Goal: Check status

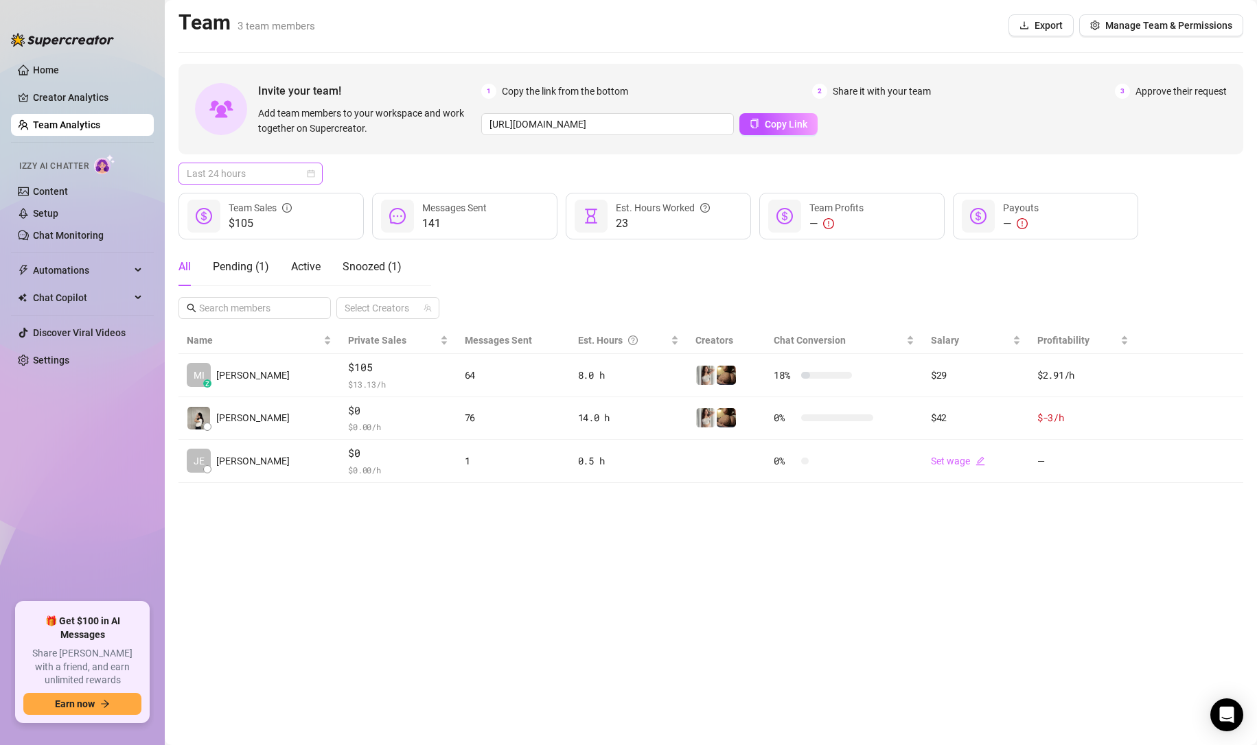
click at [262, 165] on span "Last 24 hours" at bounding box center [251, 173] width 128 height 21
click at [261, 222] on div "Last 7 days" at bounding box center [250, 223] width 122 height 15
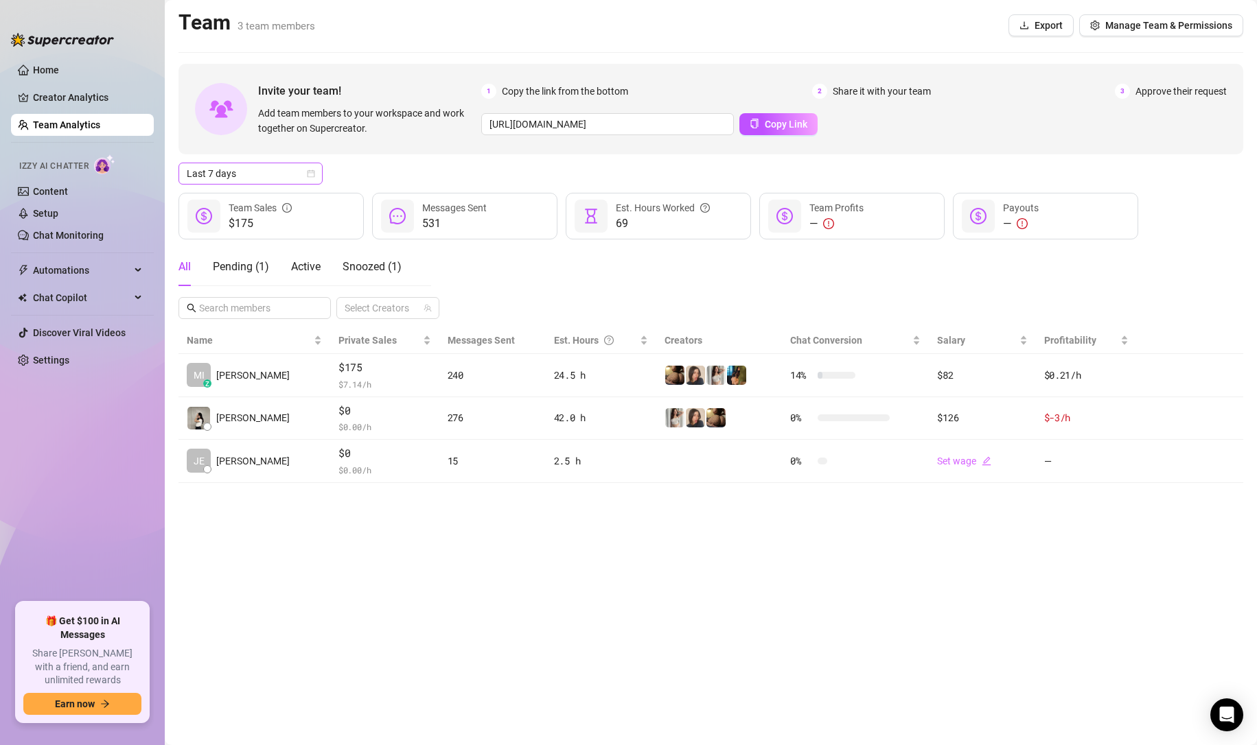
click at [296, 178] on span "Last 7 days" at bounding box center [251, 173] width 128 height 21
click at [269, 289] on div "Custom date" at bounding box center [250, 288] width 122 height 15
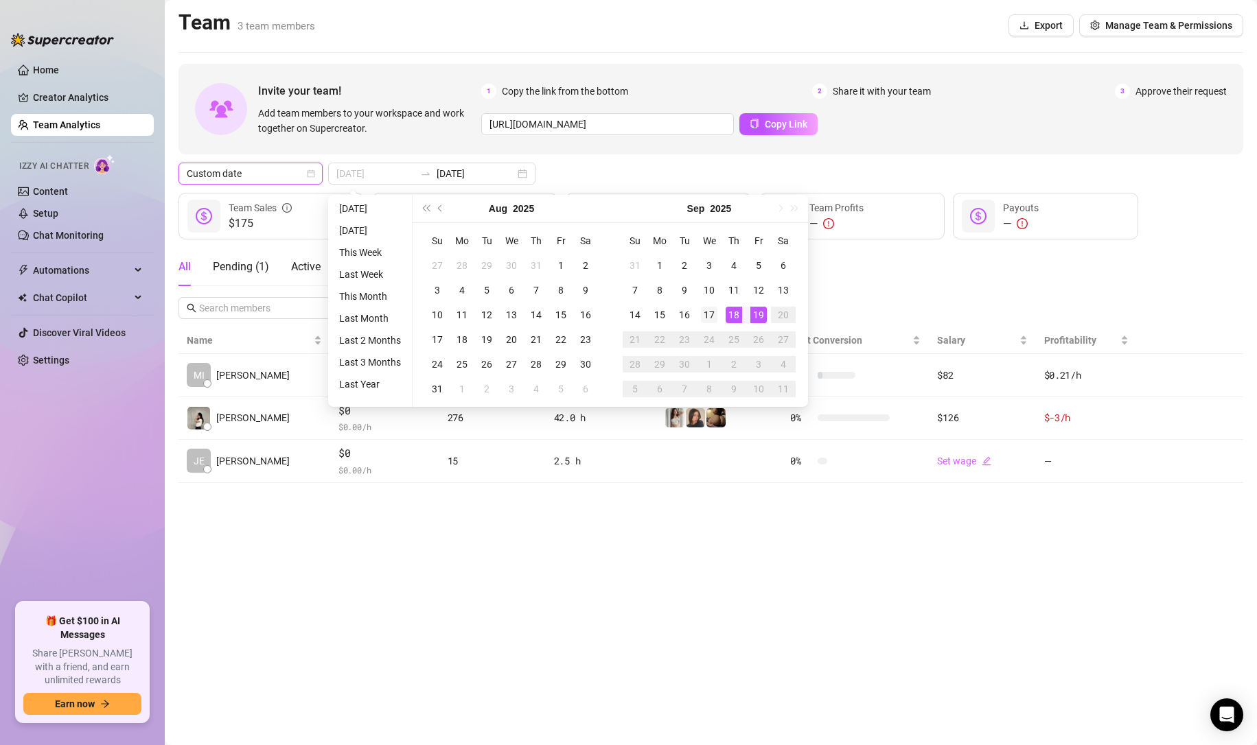
type input "[DATE]"
click at [710, 315] on div "17" at bounding box center [709, 315] width 16 height 16
type input "[DATE]"
click at [734, 319] on div "18" at bounding box center [734, 315] width 16 height 16
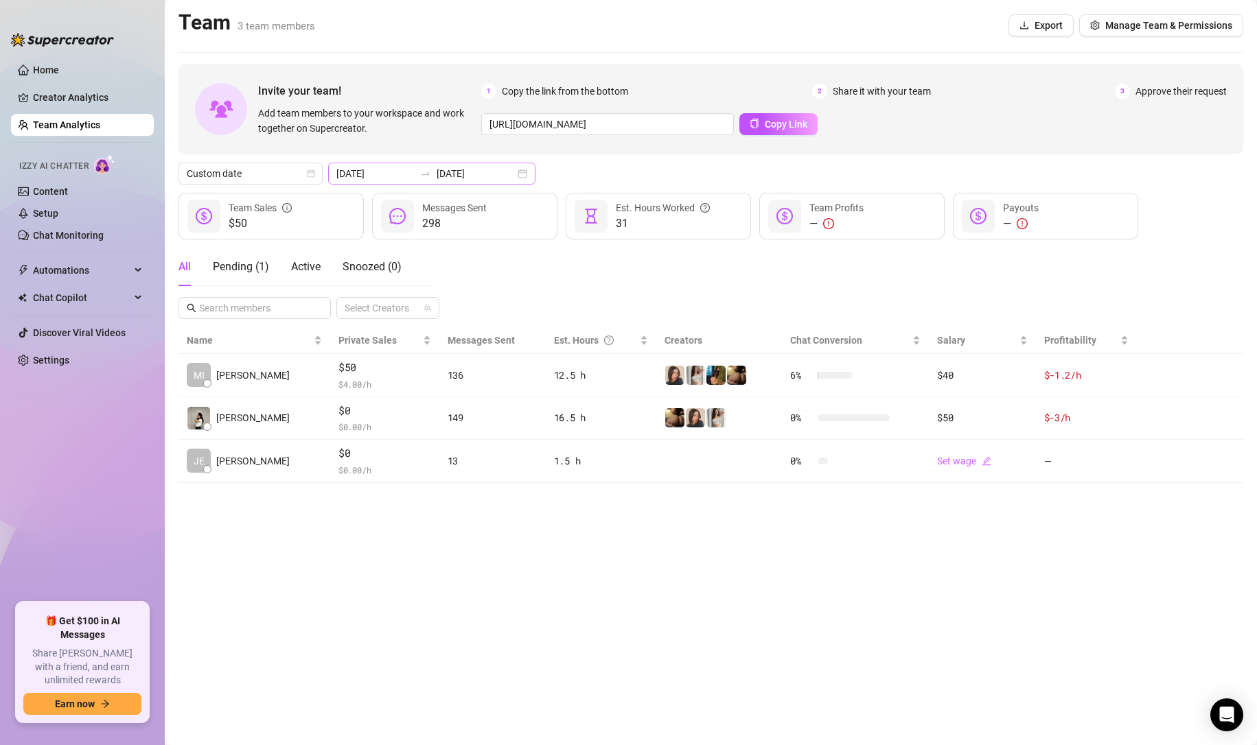
click at [500, 176] on div "[DATE] [DATE]" at bounding box center [431, 174] width 207 height 22
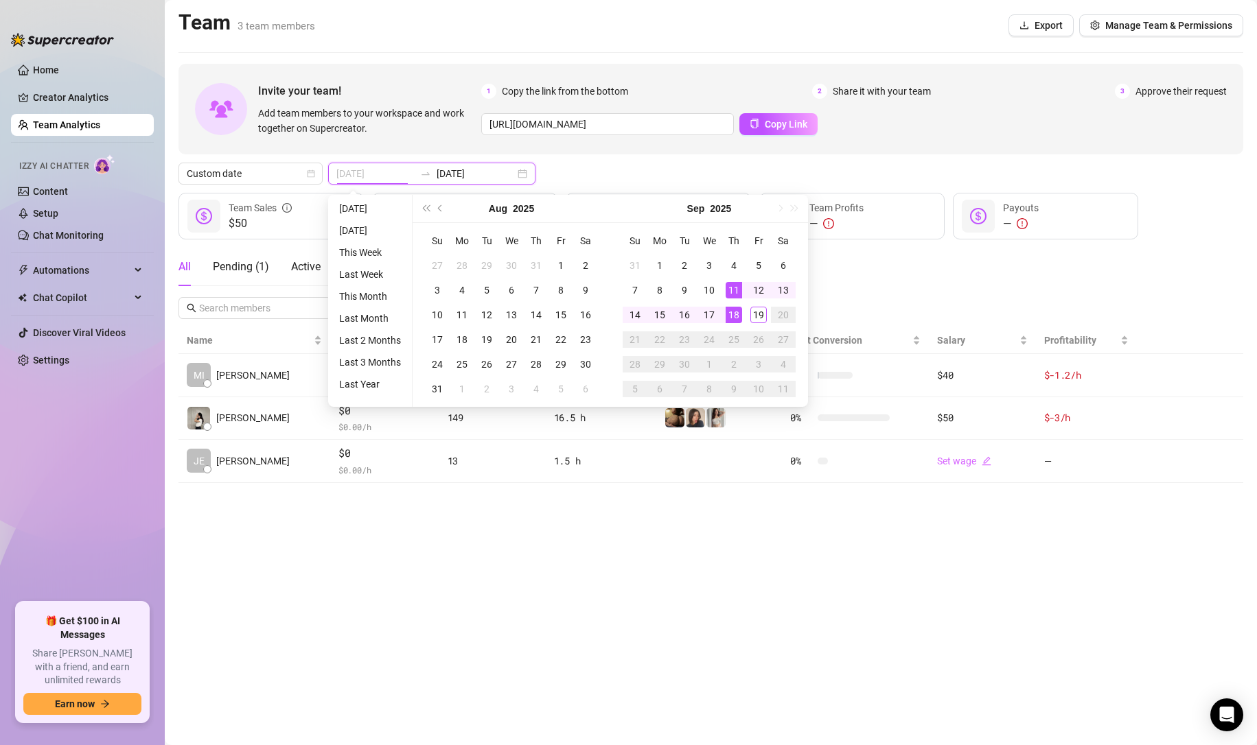
type input "[DATE]"
click at [741, 312] on div "18" at bounding box center [734, 315] width 16 height 16
click at [750, 315] on div "19" at bounding box center [758, 315] width 16 height 16
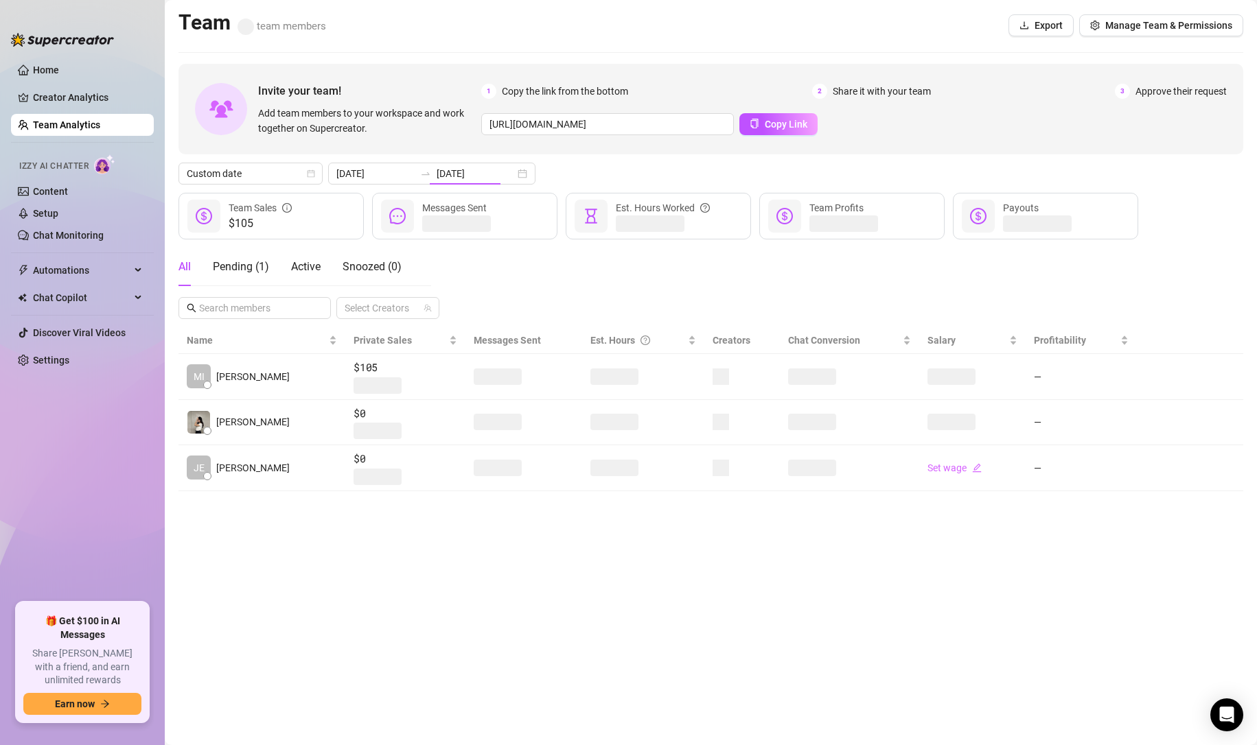
click at [737, 315] on div "All Pending ( 1 ) Active Snoozed ( 0 ) Select Creators" at bounding box center [710, 283] width 1065 height 71
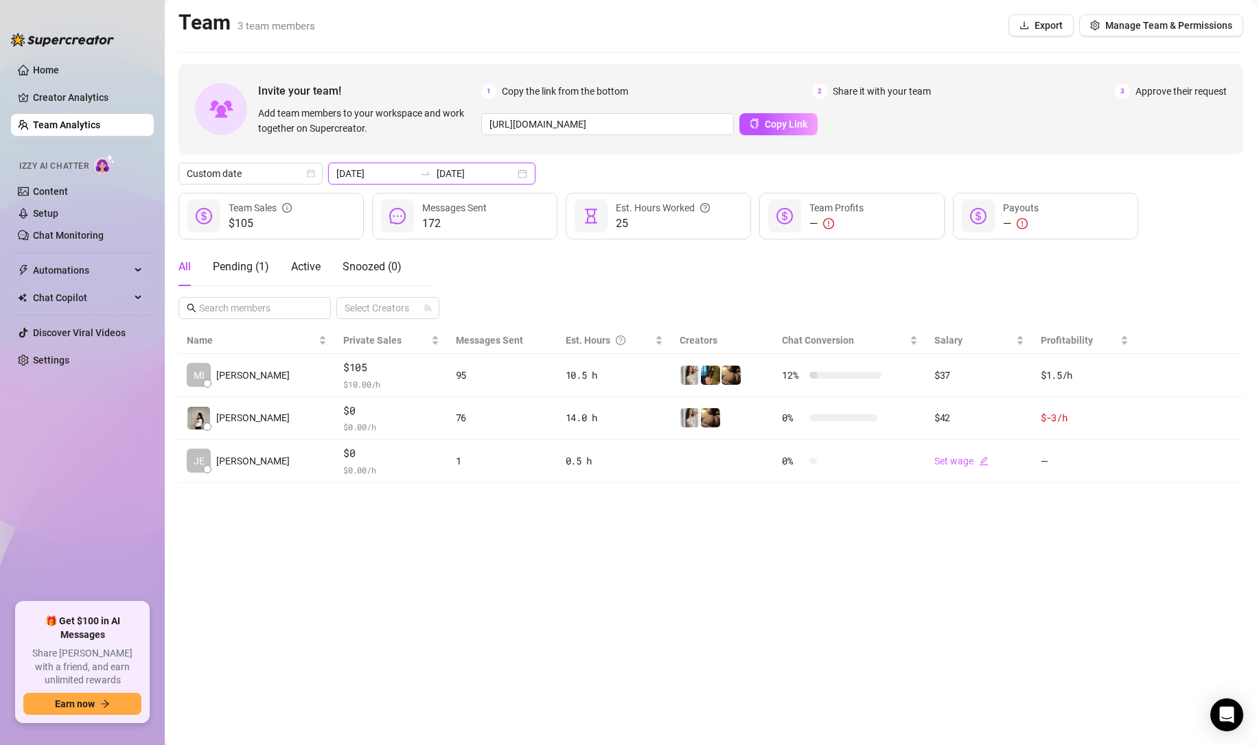
click at [496, 176] on input "[DATE]" at bounding box center [476, 173] width 78 height 15
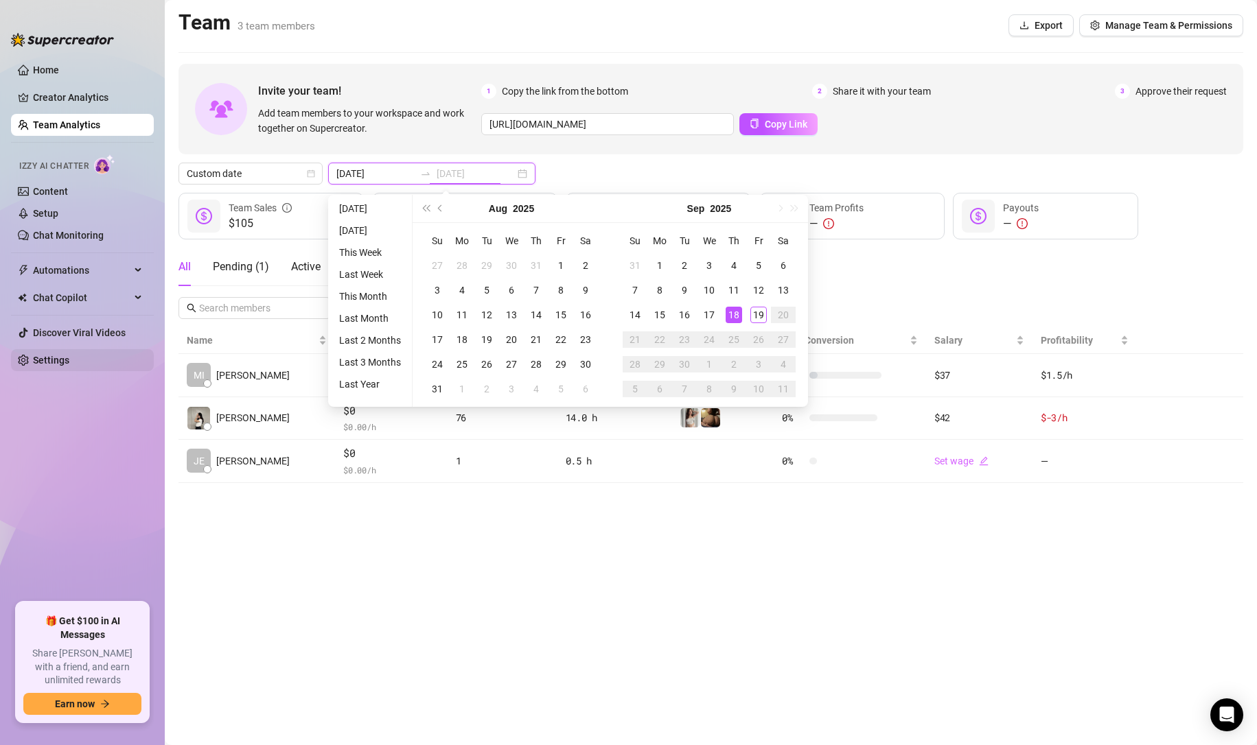
type input "[DATE]"
